Goal: Navigation & Orientation: Find specific page/section

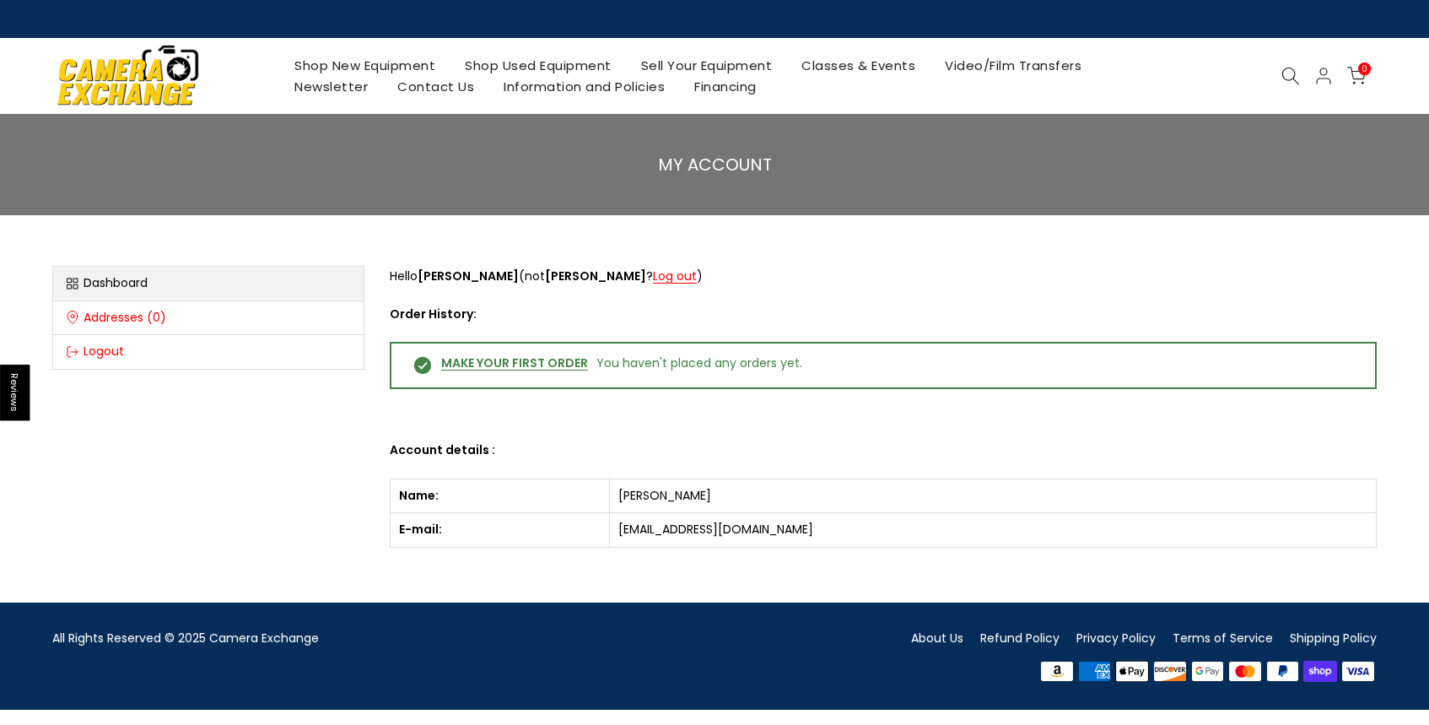
click at [1031, 184] on div "MY ACCOUNT" at bounding box center [714, 164] width 1429 height 101
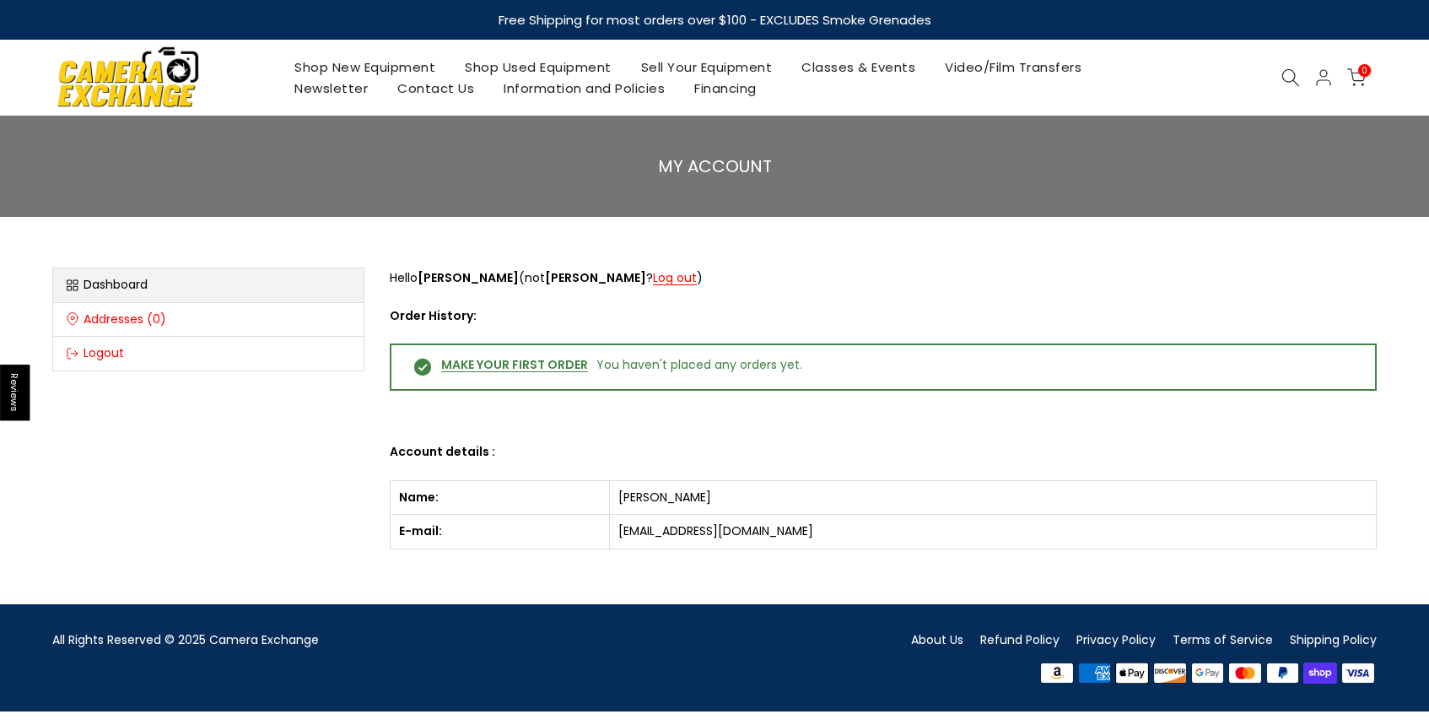
click at [107, 283] on ul "Dashboard Addresses (0) Logout" at bounding box center [208, 319] width 312 height 104
click at [1359, 74] on span "0" at bounding box center [1364, 70] width 13 height 13
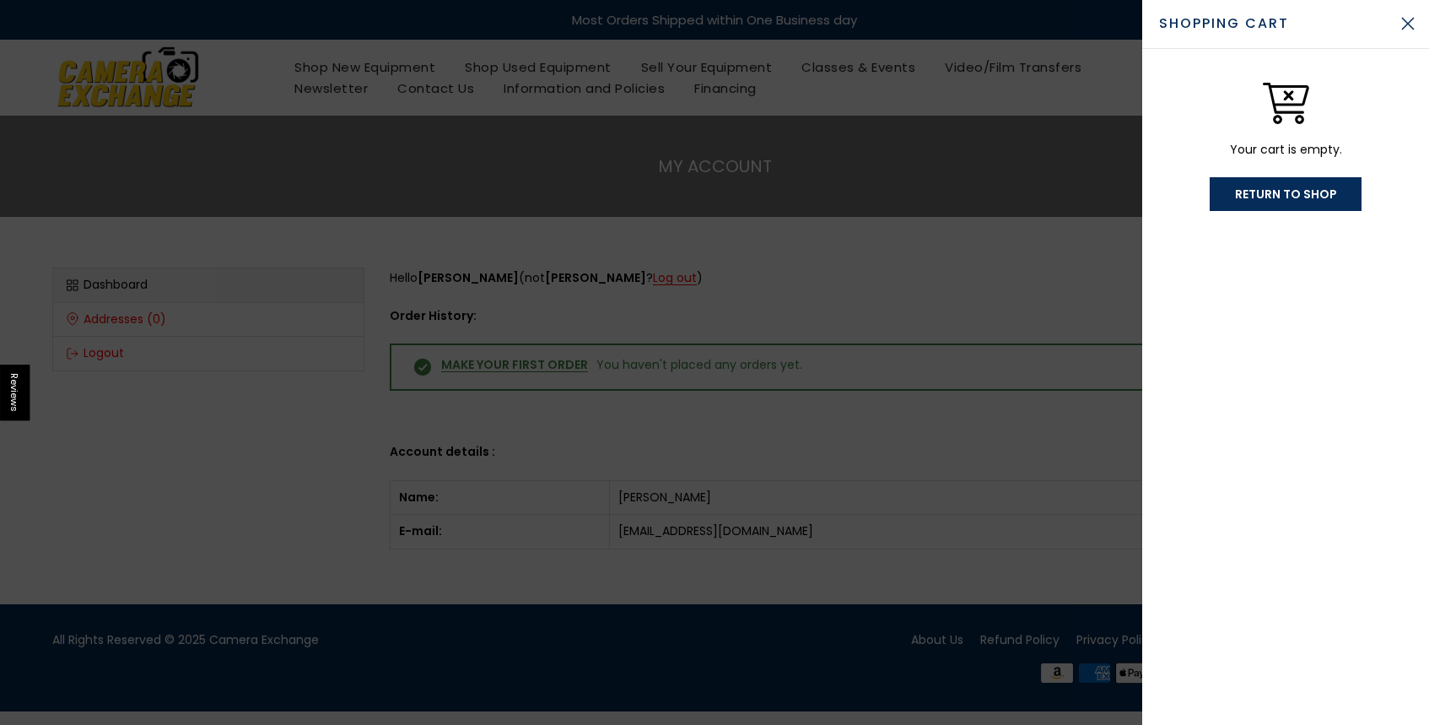
click at [1295, 194] on link "Return To Shop" at bounding box center [1286, 194] width 152 height 34
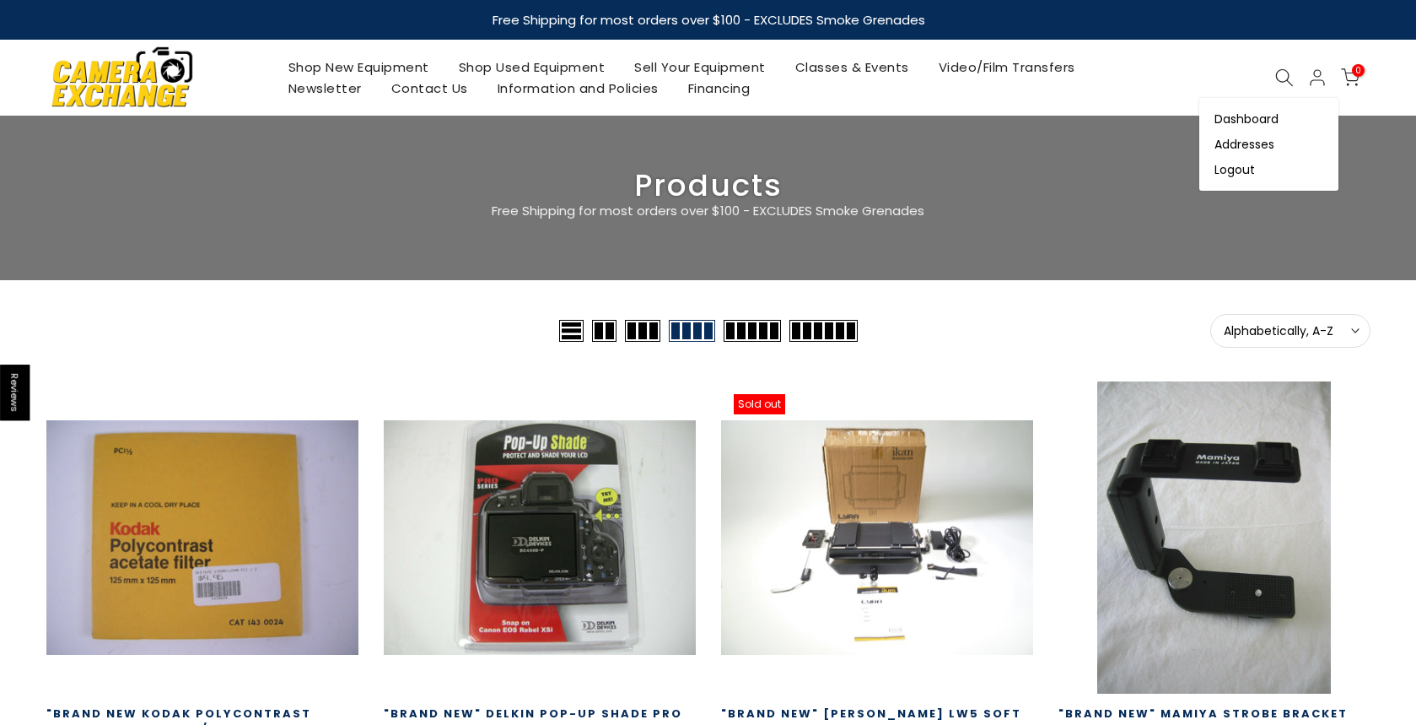
click at [1281, 116] on link "Dashboard" at bounding box center [1269, 118] width 139 height 25
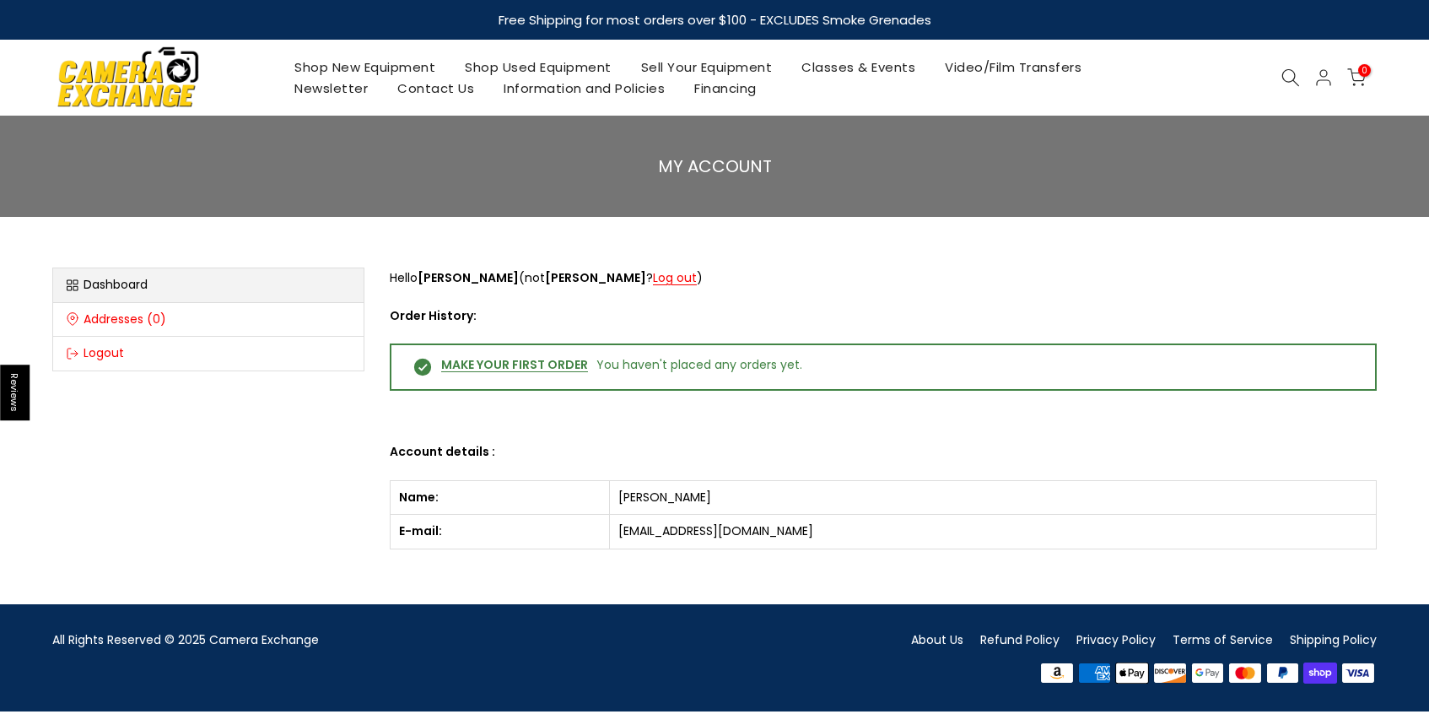
click at [492, 365] on link "Make your first order" at bounding box center [514, 367] width 147 height 20
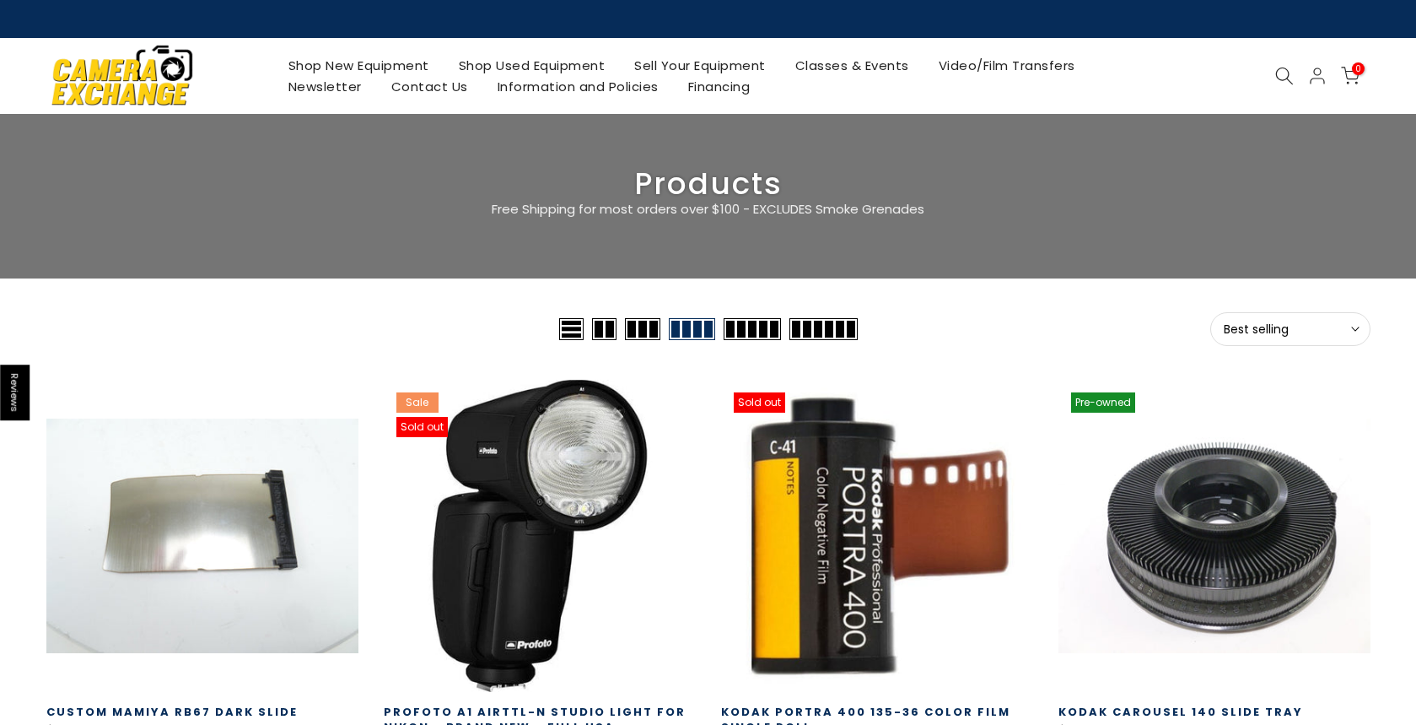
click at [1283, 75] on icon at bounding box center [1285, 76] width 19 height 19
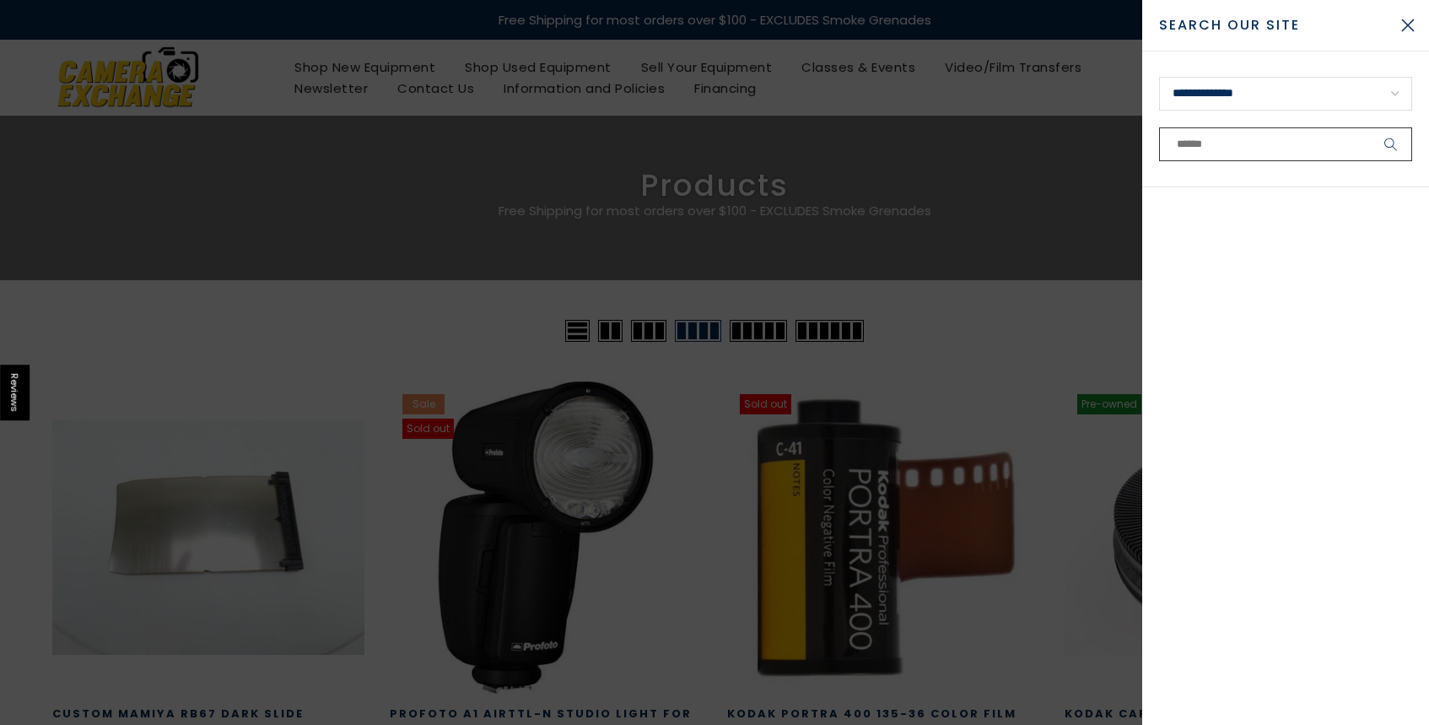
click at [1231, 151] on input "text" at bounding box center [1285, 144] width 253 height 34
click at [1415, 30] on button "Close Search" at bounding box center [1408, 25] width 42 height 42
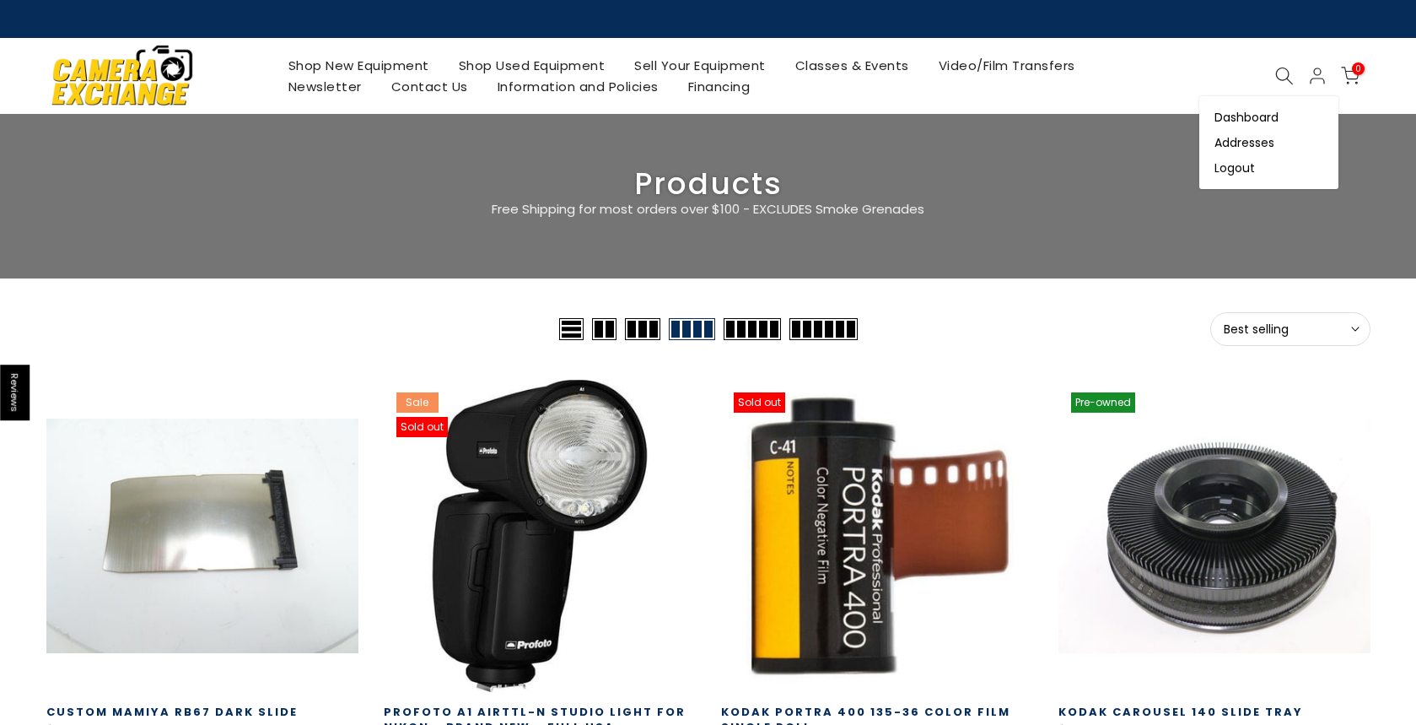
click at [1246, 142] on link "Addresses" at bounding box center [1269, 142] width 139 height 25
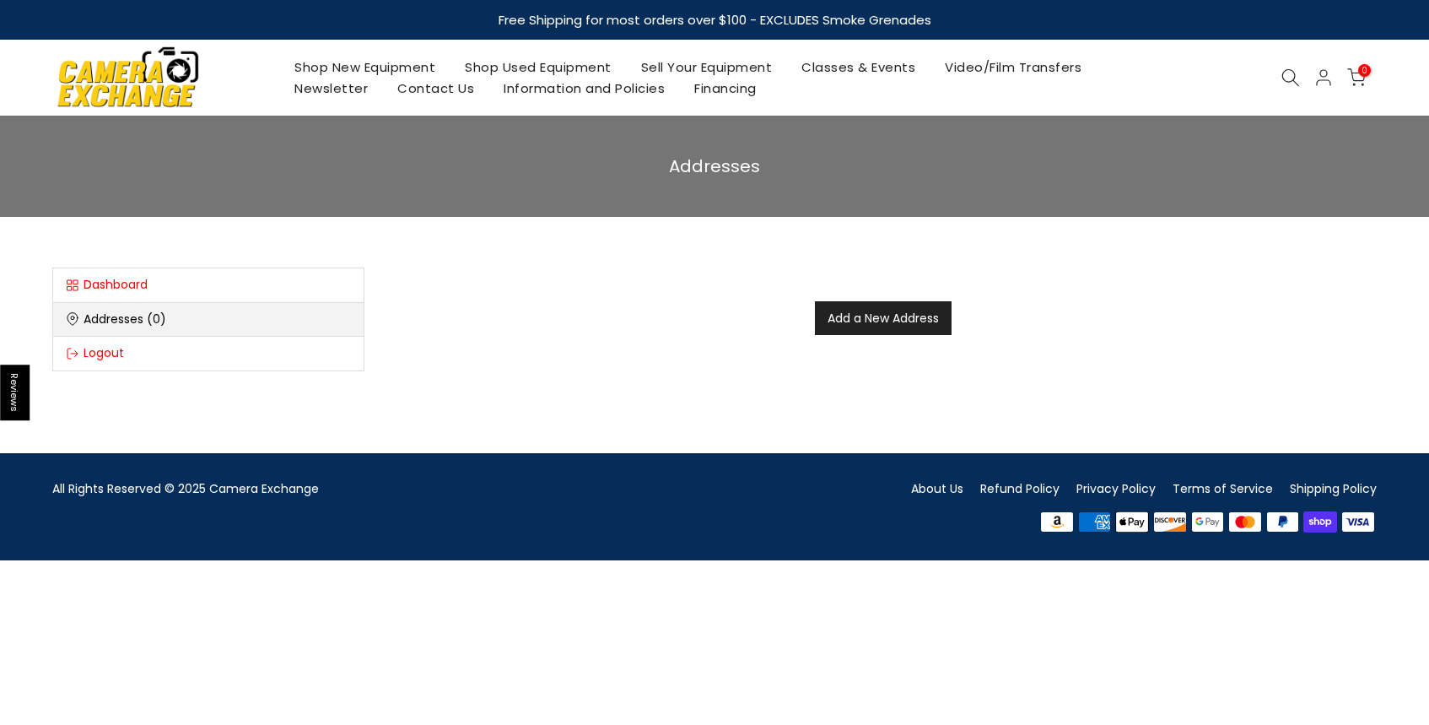
click at [103, 318] on ul "Dashboard Addresses (0) Logout" at bounding box center [208, 319] width 312 height 104
click at [154, 318] on ul "Dashboard Addresses (0) Logout" at bounding box center [208, 319] width 312 height 104
click at [119, 283] on link "Dashboard" at bounding box center [208, 285] width 310 height 35
